Goal: Obtain resource: Download file/media

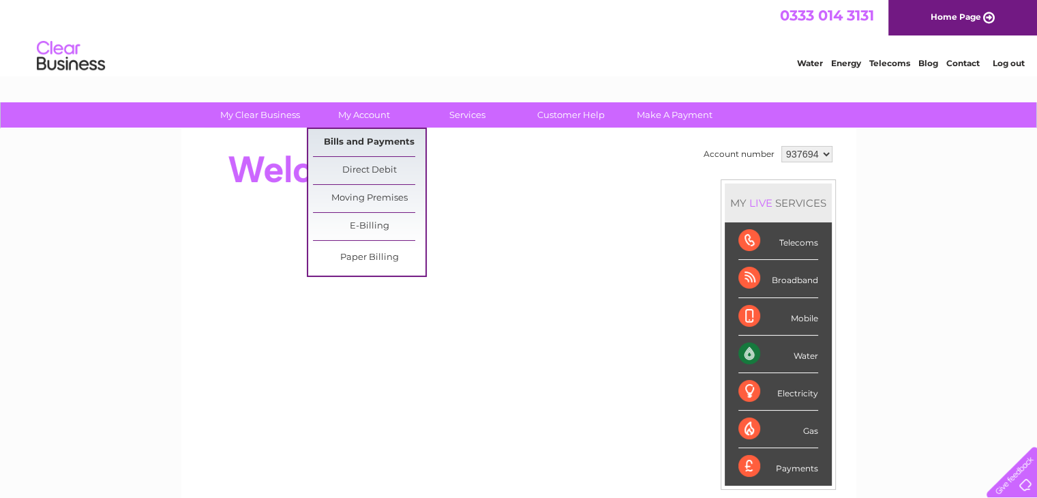
click at [368, 138] on link "Bills and Payments" at bounding box center [369, 142] width 112 height 27
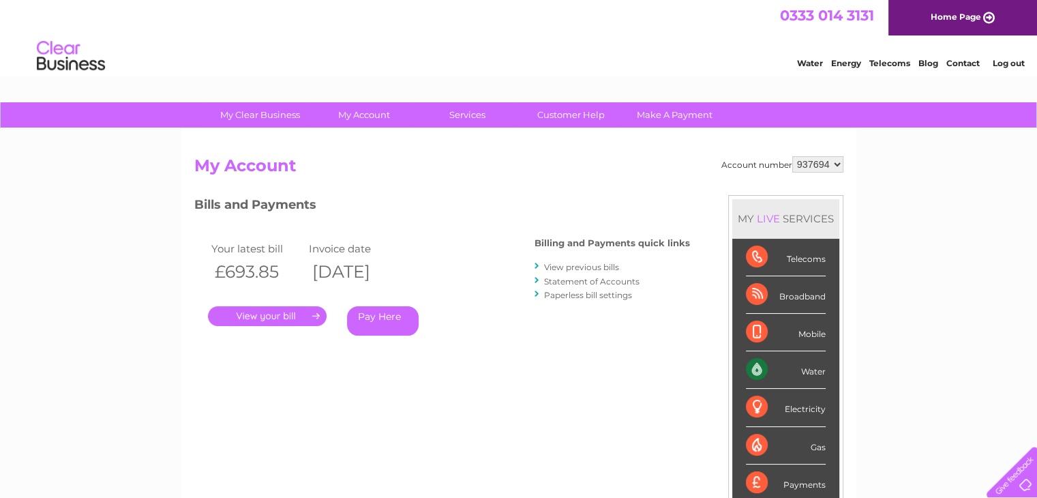
scroll to position [68, 0]
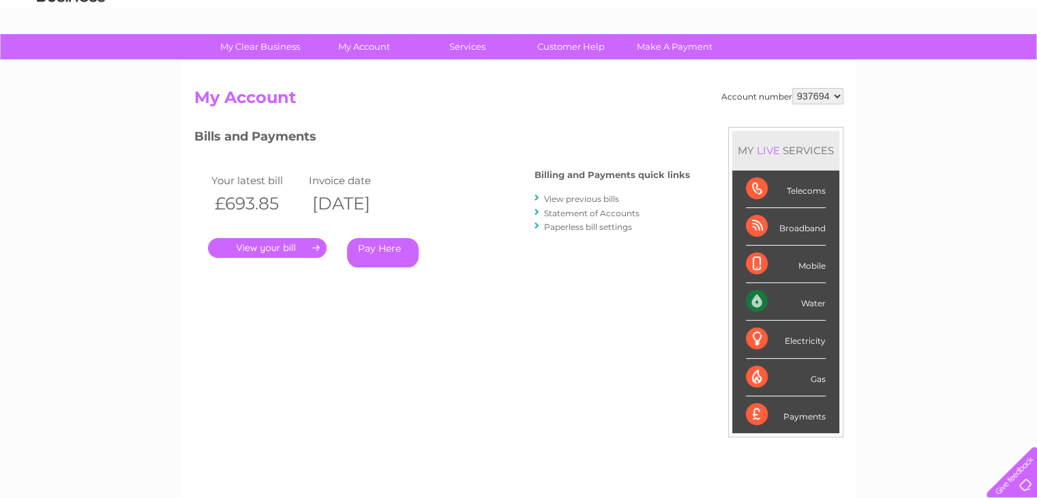
click at [273, 238] on link "." at bounding box center [267, 248] width 119 height 20
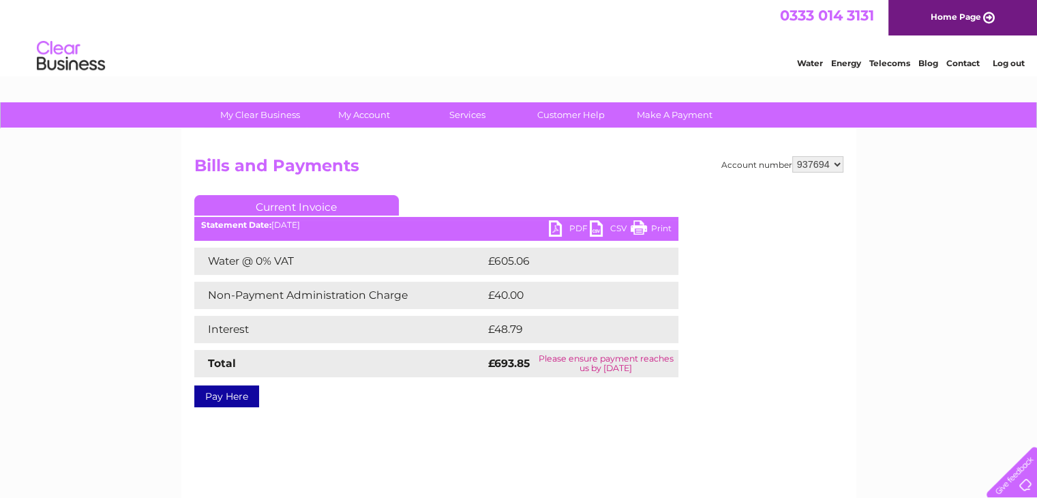
click at [573, 226] on link "PDF" at bounding box center [569, 230] width 41 height 20
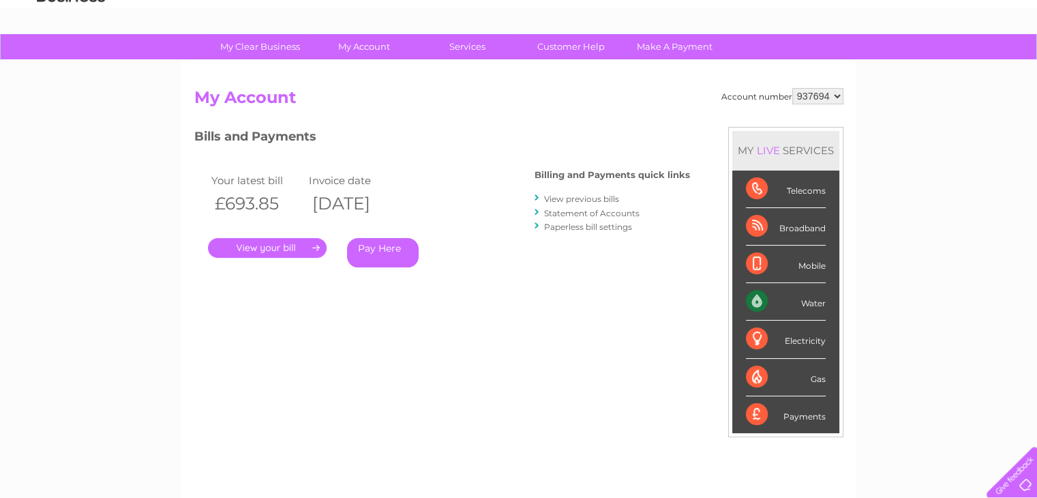
click at [577, 200] on link "View previous bills" at bounding box center [581, 199] width 75 height 10
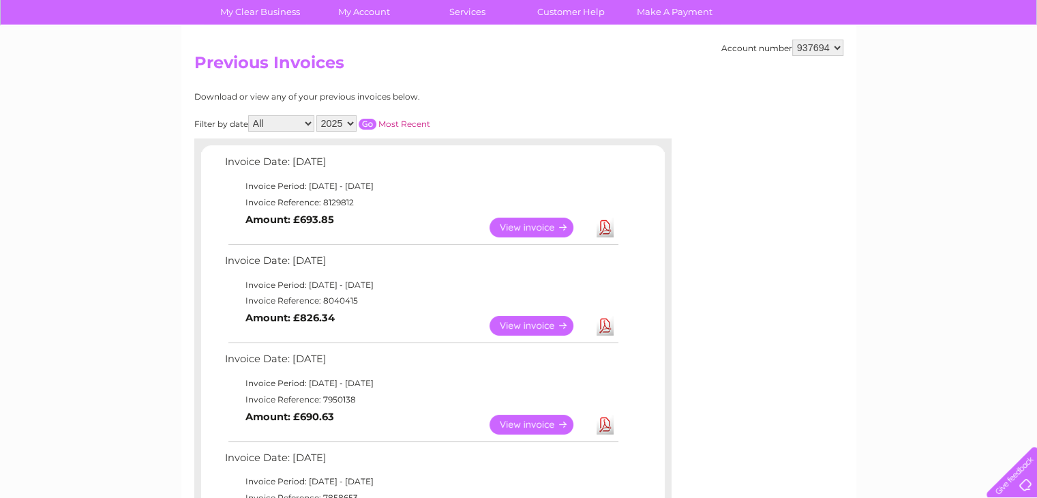
scroll to position [136, 0]
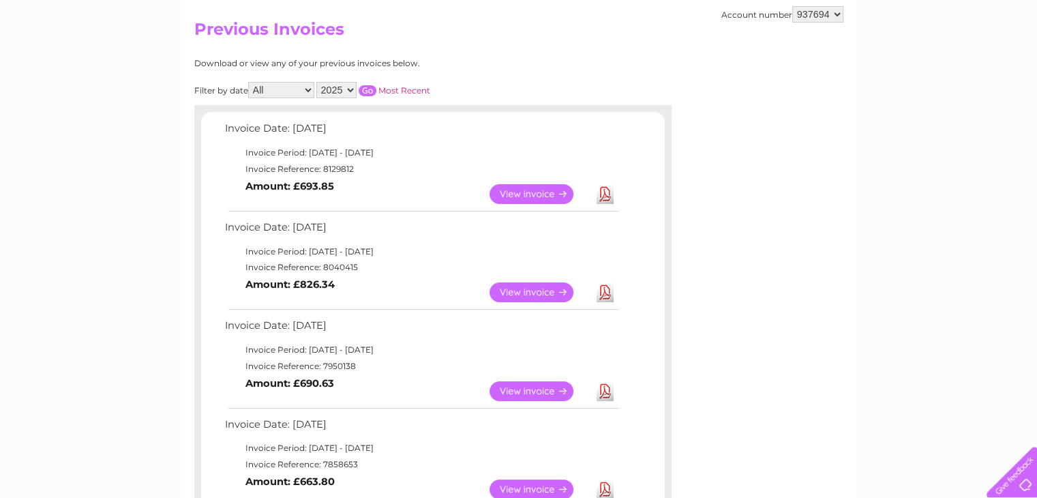
click at [602, 388] on link "Download" at bounding box center [604, 391] width 17 height 20
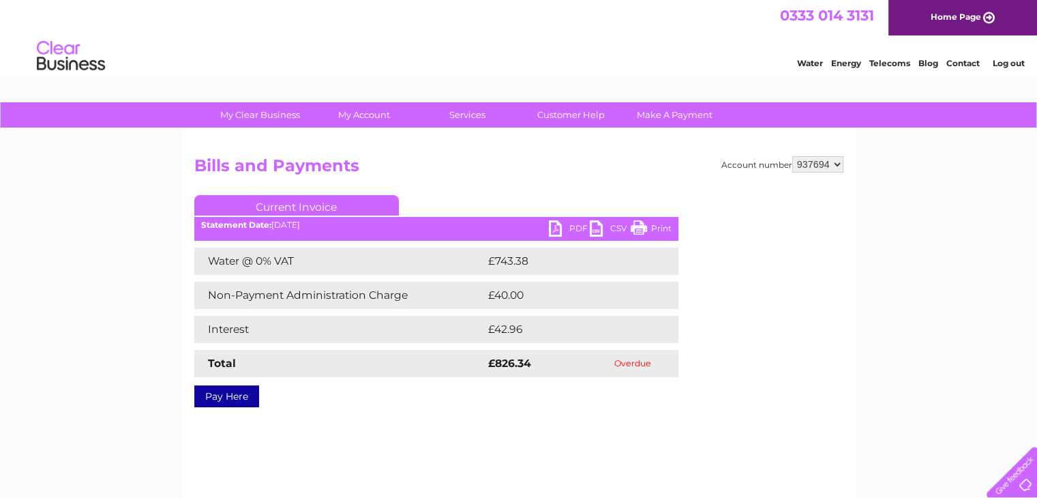
click at [565, 227] on link "PDF" at bounding box center [569, 230] width 41 height 20
